Goal: Task Accomplishment & Management: Use online tool/utility

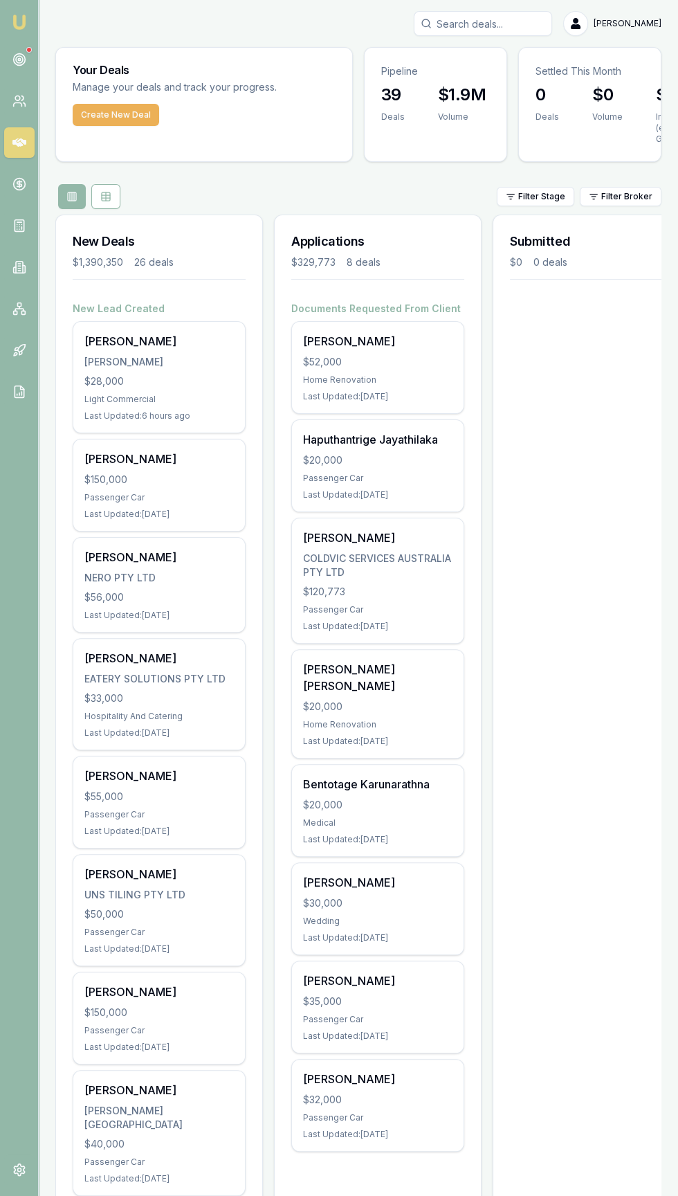
click at [493, 17] on input "Search deals" at bounding box center [483, 23] width 138 height 25
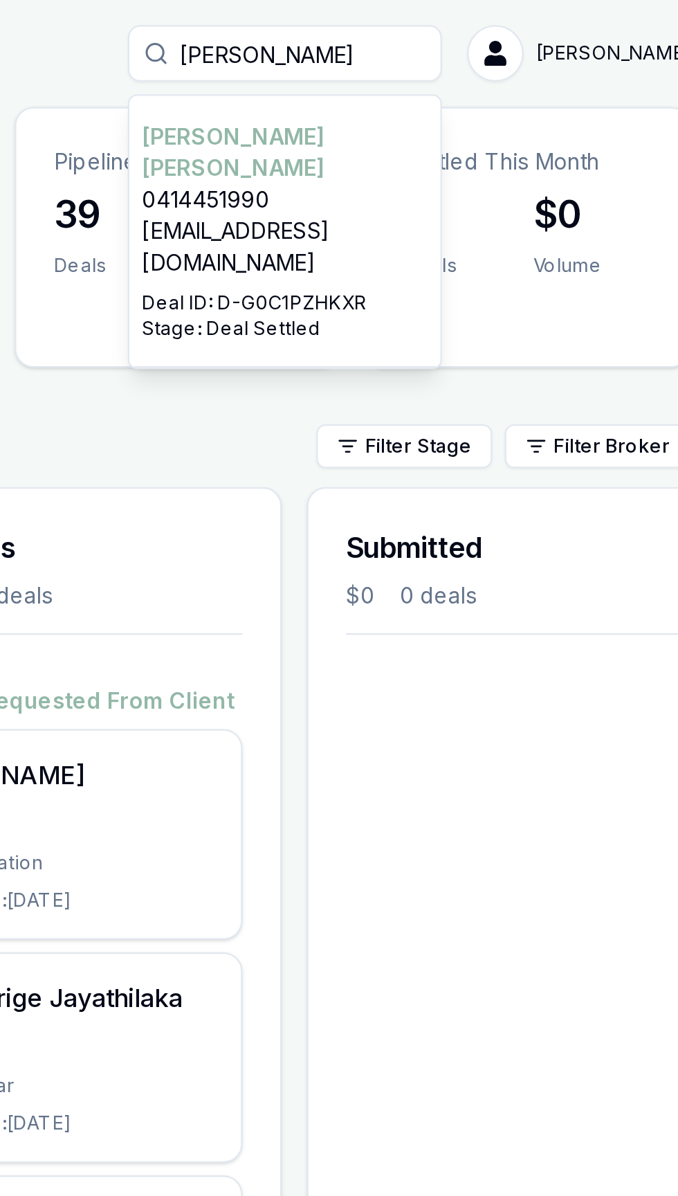
type input "[PERSON_NAME]"
click at [472, 95] on p "[EMAIL_ADDRESS][DOMAIN_NAME]" at bounding box center [483, 109] width 126 height 28
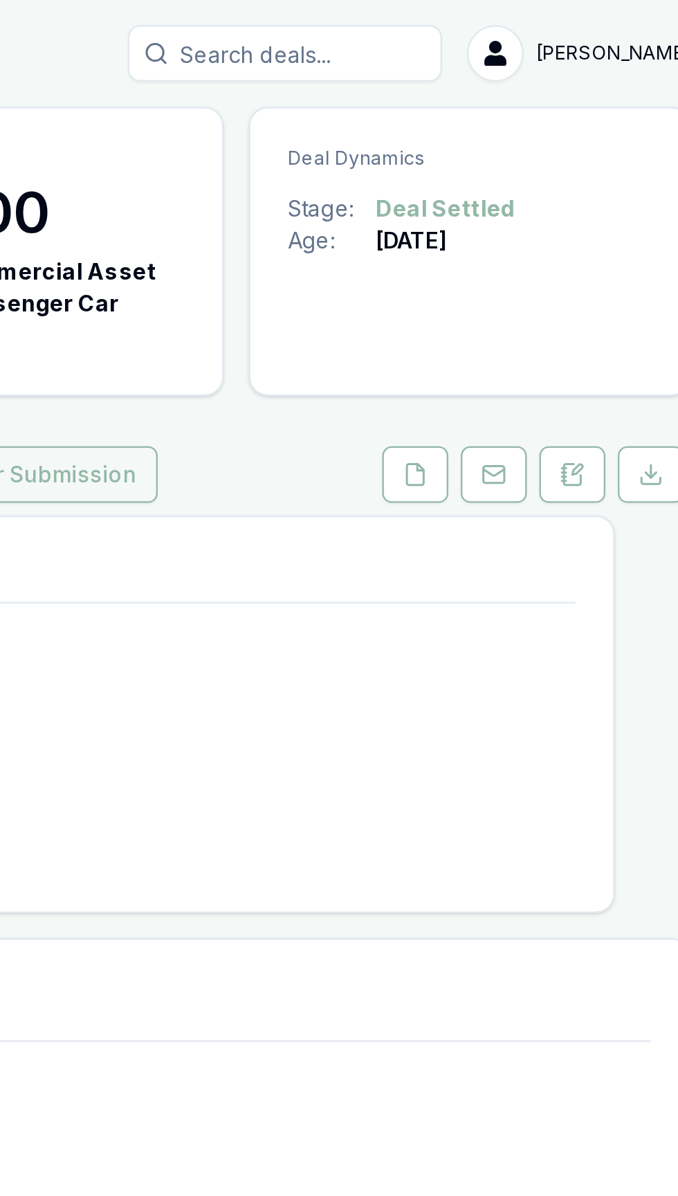
click at [386, 221] on button "Lender Submission" at bounding box center [371, 209] width 111 height 25
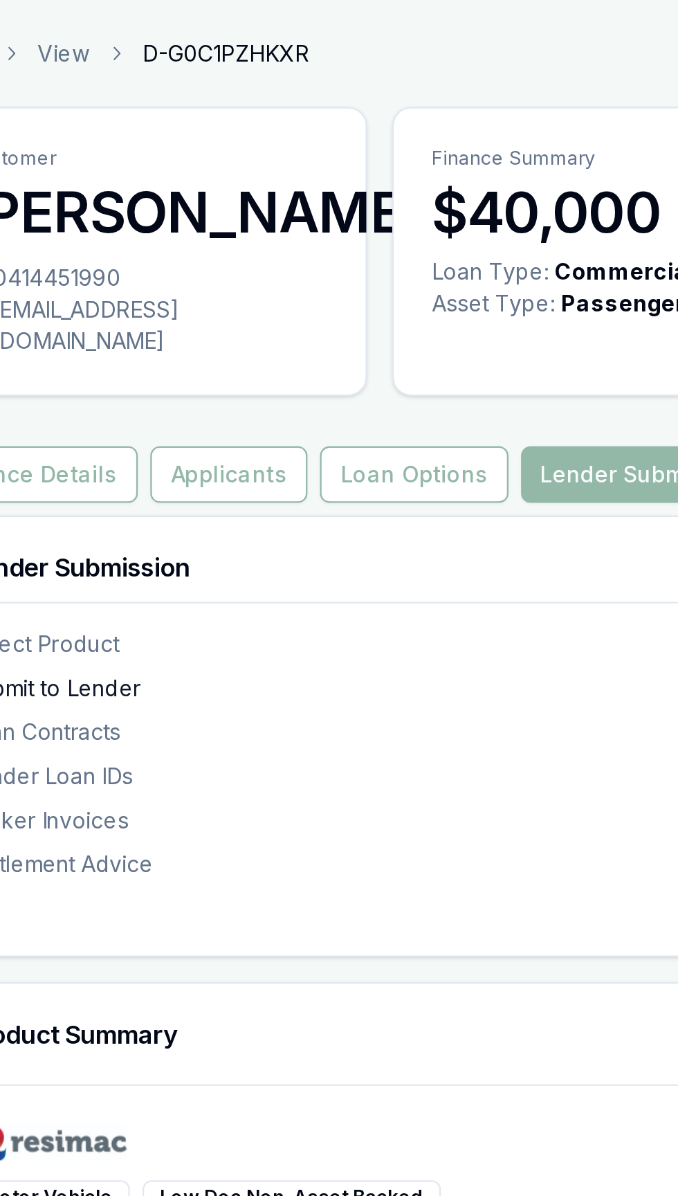
click at [371, 310] on div "Submit to Lender" at bounding box center [342, 303] width 538 height 14
